Goal: Task Accomplishment & Management: Use online tool/utility

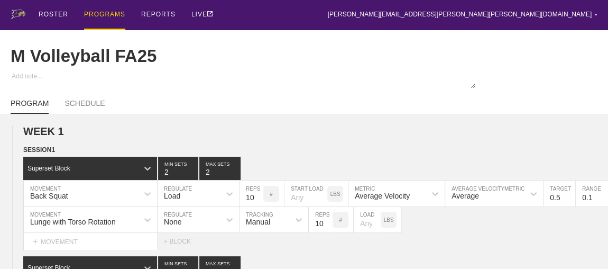
click at [104, 14] on div "PROGRAMS" at bounding box center [104, 15] width 41 height 30
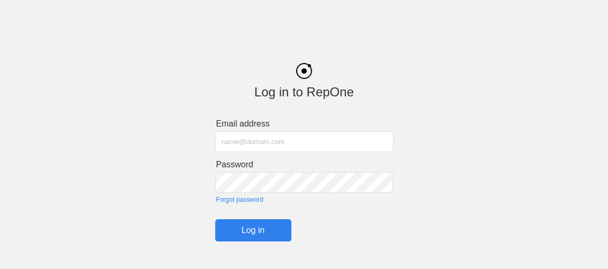
scroll to position [26, 0]
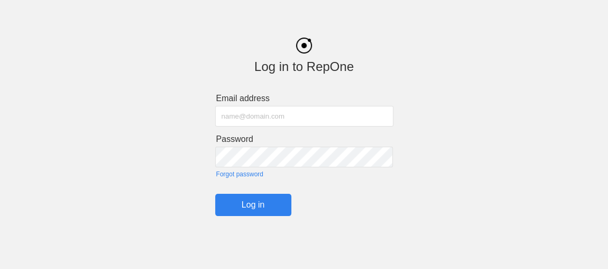
click at [243, 119] on input "text" at bounding box center [304, 116] width 178 height 21
type input "[PERSON_NAME][EMAIL_ADDRESS][PERSON_NAME][PERSON_NAME][DOMAIN_NAME]"
click at [254, 208] on input "Log in" at bounding box center [253, 205] width 76 height 22
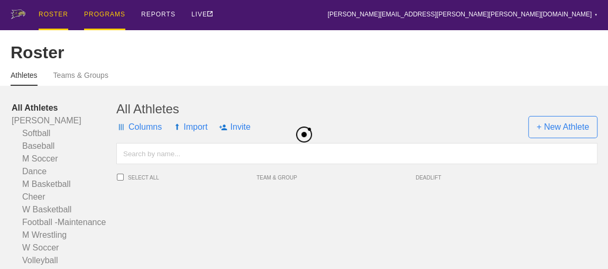
click at [102, 13] on div "PROGRAMS" at bounding box center [104, 15] width 41 height 30
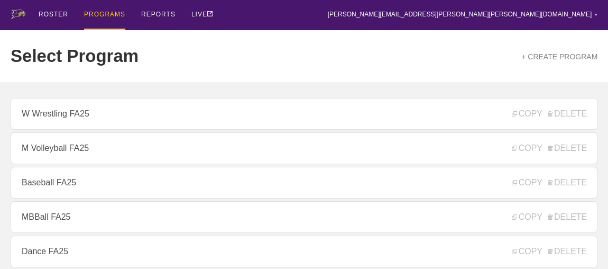
scroll to position [240, 0]
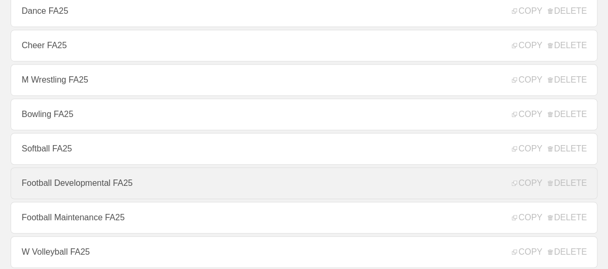
click at [100, 184] on link "Football Developmental FA25" at bounding box center [304, 183] width 587 height 32
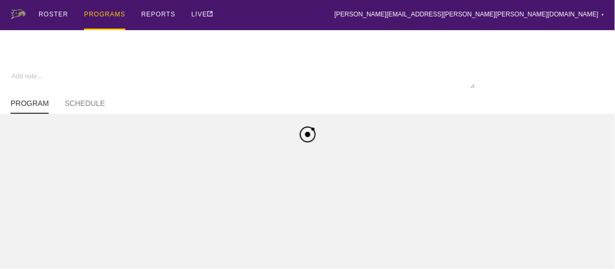
type textarea "x"
type input "Football Developmental FA25"
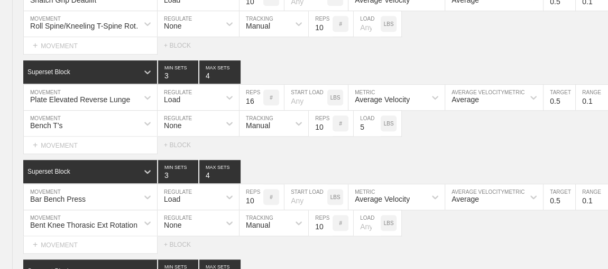
scroll to position [2427, 0]
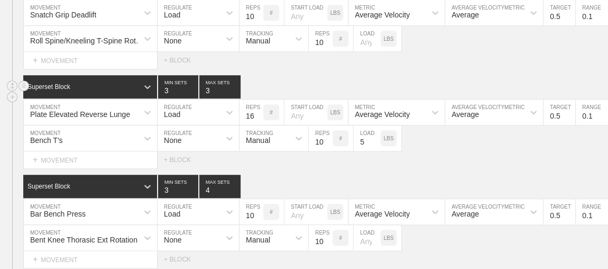
type input "3"
click at [236, 89] on input "3" at bounding box center [219, 86] width 41 height 23
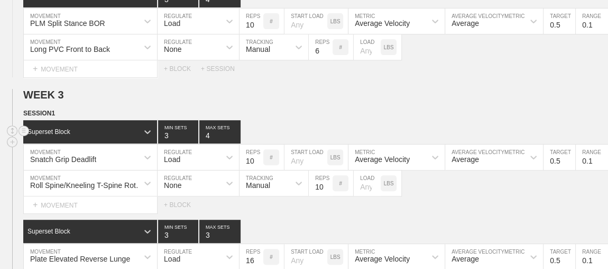
type input "3"
click at [235, 135] on input "3" at bounding box center [219, 131] width 41 height 23
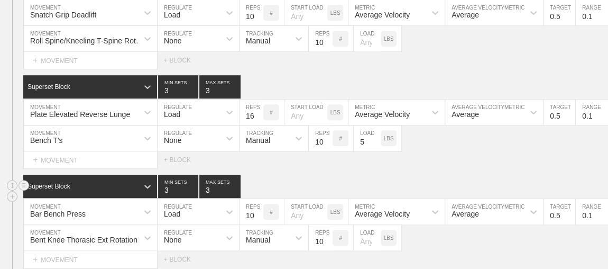
click at [235, 190] on input "3" at bounding box center [219, 185] width 41 height 23
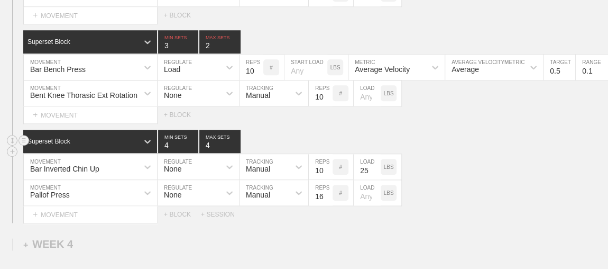
type input "2"
type input "3"
click at [234, 143] on input "3" at bounding box center [219, 141] width 41 height 23
type input "3"
click at [192, 143] on input "3" at bounding box center [178, 141] width 40 height 23
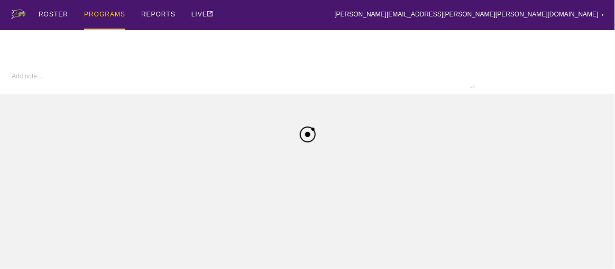
type input "Football Developmental FA25"
type textarea "x"
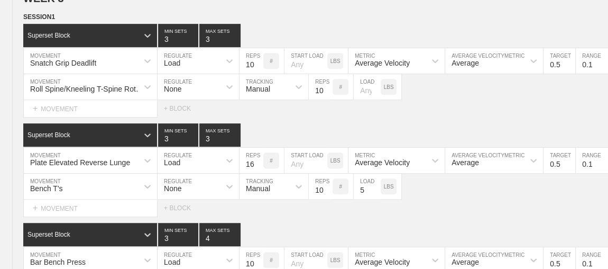
scroll to position [2523, 0]
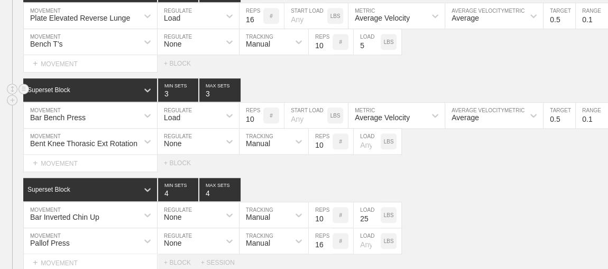
type input "3"
click at [235, 95] on input "3" at bounding box center [219, 89] width 41 height 23
type input "3"
click at [234, 191] on input "3" at bounding box center [219, 189] width 41 height 23
type input "3"
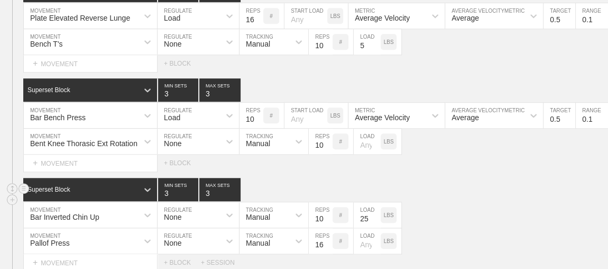
click at [192, 192] on input "3" at bounding box center [178, 189] width 40 height 23
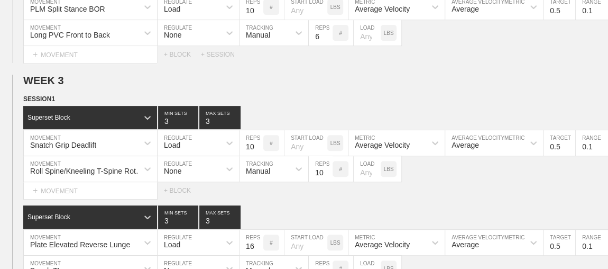
scroll to position [2379, 0]
